Goal: Contribute content: Add original content to the website for others to see

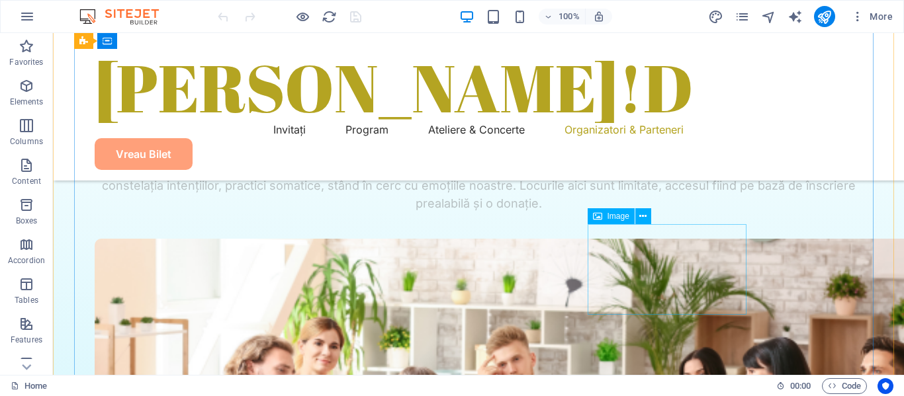
scroll to position [6154, 0]
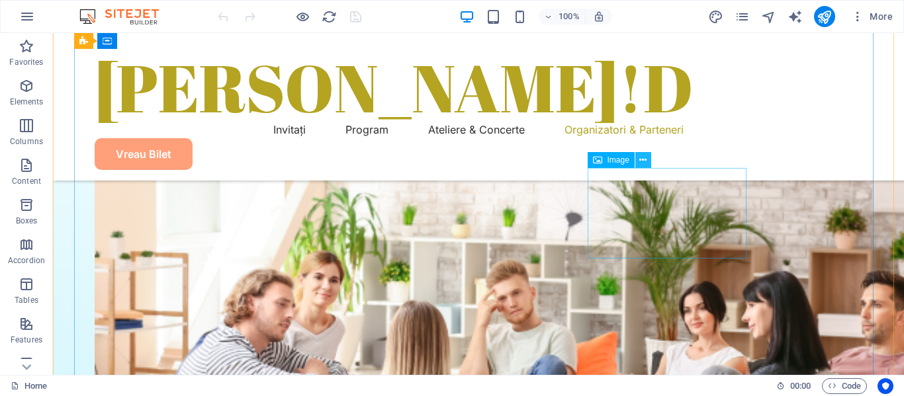
click at [644, 161] on icon at bounding box center [642, 161] width 7 height 14
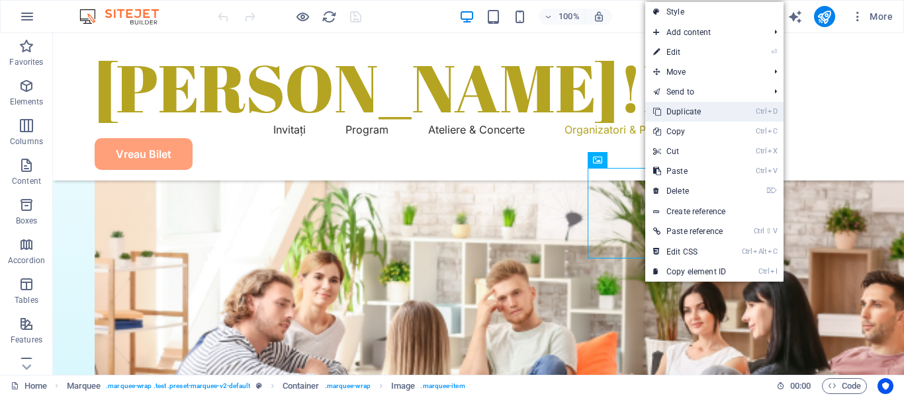
drag, startPoint x: 679, startPoint y: 114, endPoint x: 626, endPoint y: 80, distance: 63.1
click at [679, 114] on link "Ctrl D Duplicate" at bounding box center [689, 112] width 89 height 20
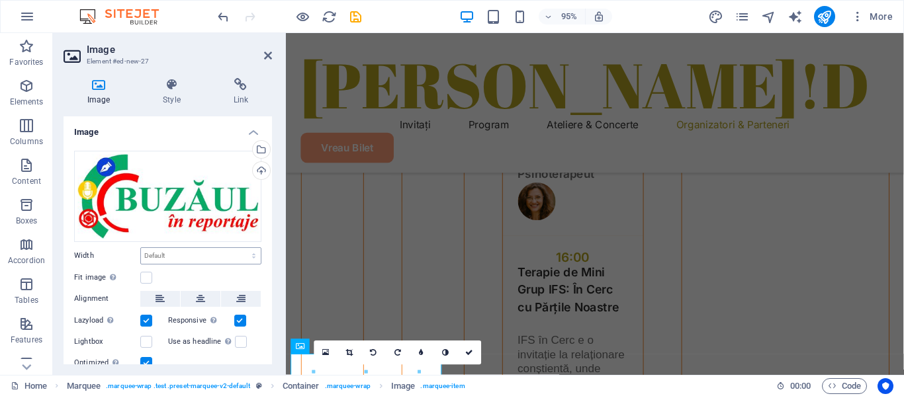
scroll to position [6694, 0]
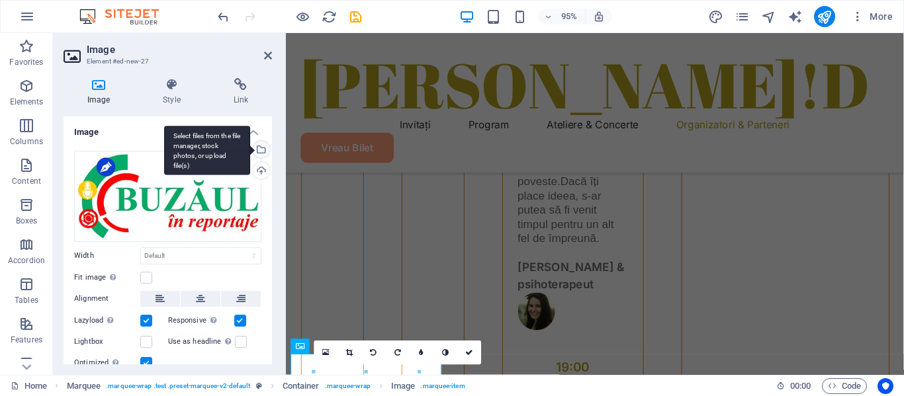
click at [250, 152] on div "Select files from the file manager, stock photos, or upload file(s)" at bounding box center [207, 151] width 86 height 50
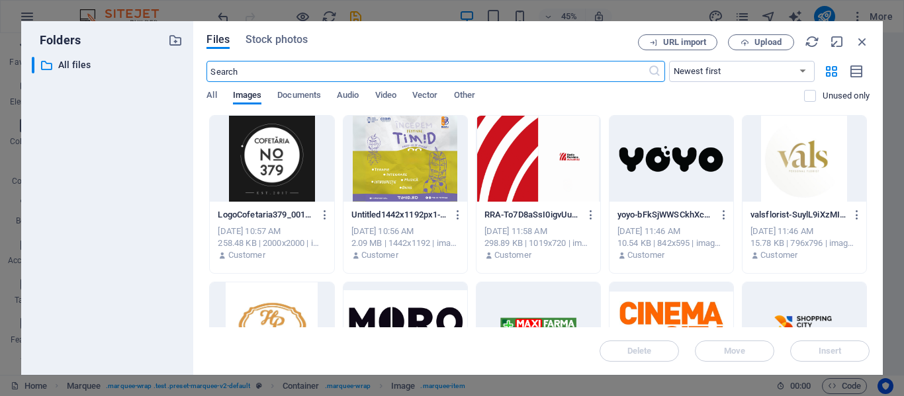
scroll to position [6647, 0]
click at [769, 44] on span "Upload" at bounding box center [767, 42] width 27 height 8
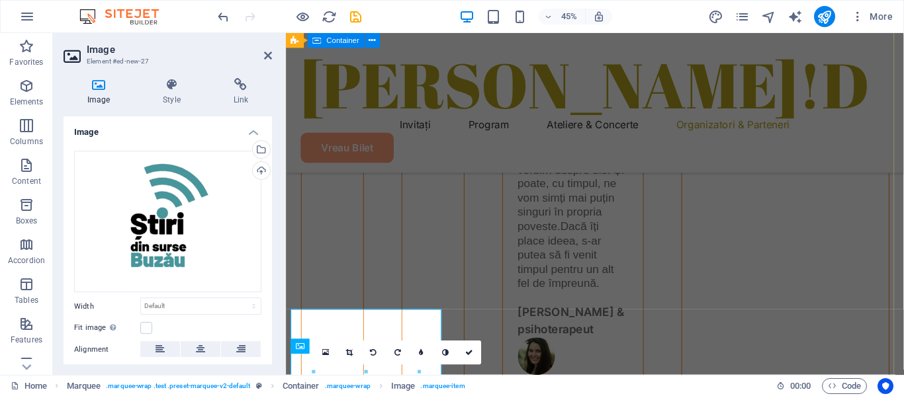
scroll to position [6694, 0]
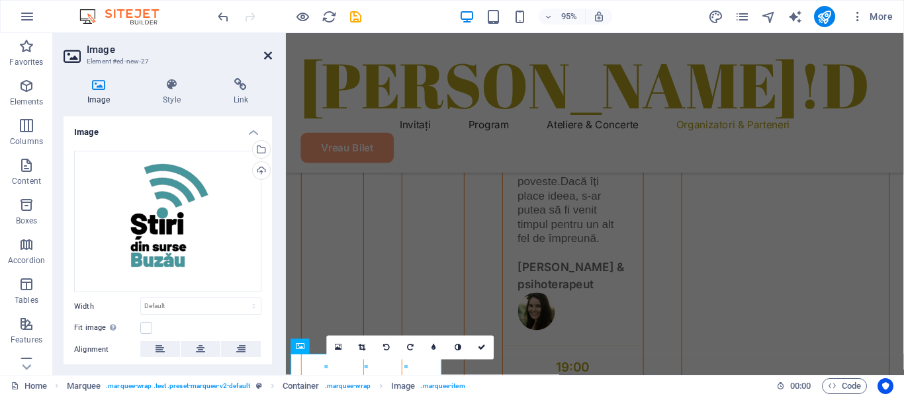
click at [268, 56] on icon at bounding box center [268, 55] width 8 height 11
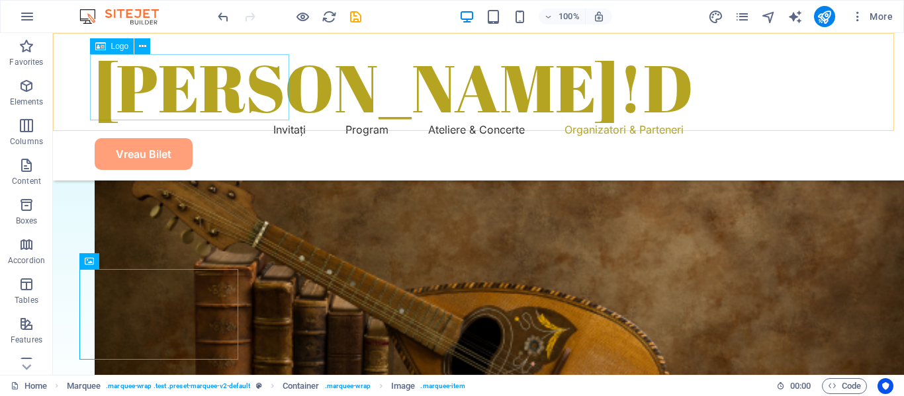
scroll to position [6154, 0]
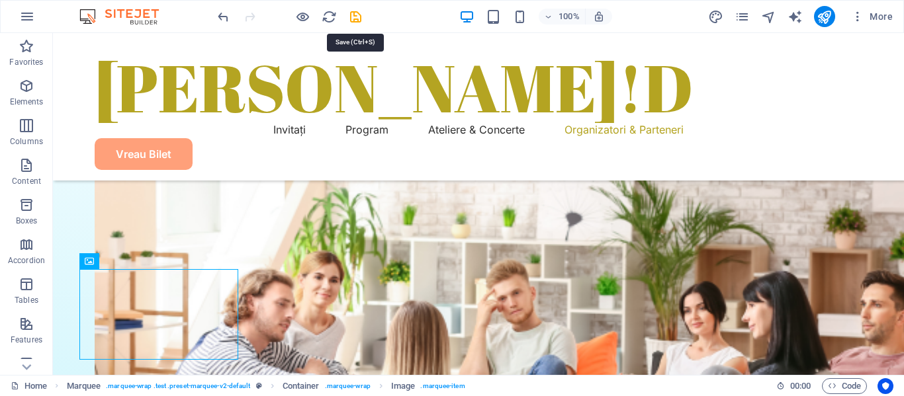
click at [357, 16] on icon "save" at bounding box center [355, 16] width 15 height 15
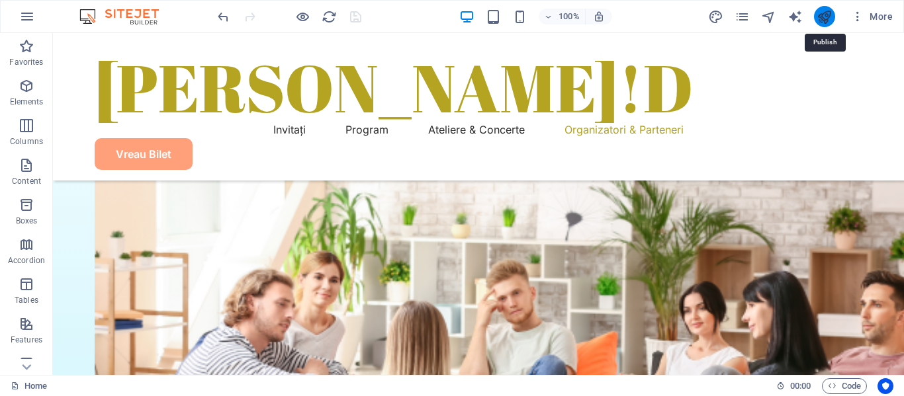
click at [823, 14] on icon "publish" at bounding box center [824, 16] width 15 height 15
